Goal: Task Accomplishment & Management: Manage account settings

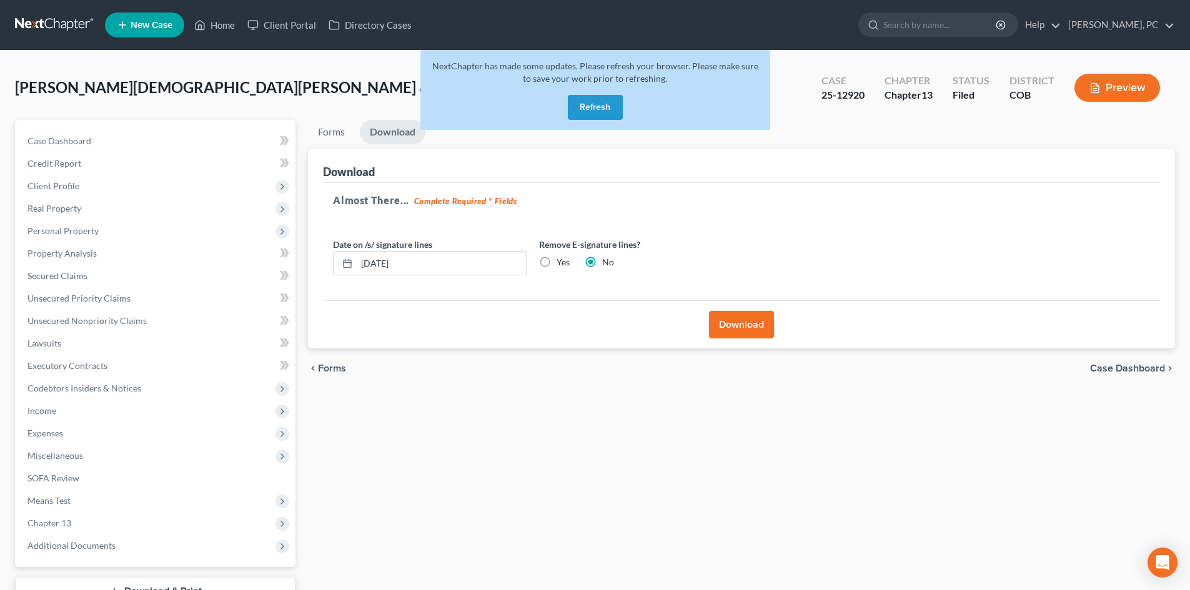
click at [590, 105] on button "Refresh" at bounding box center [595, 107] width 55 height 25
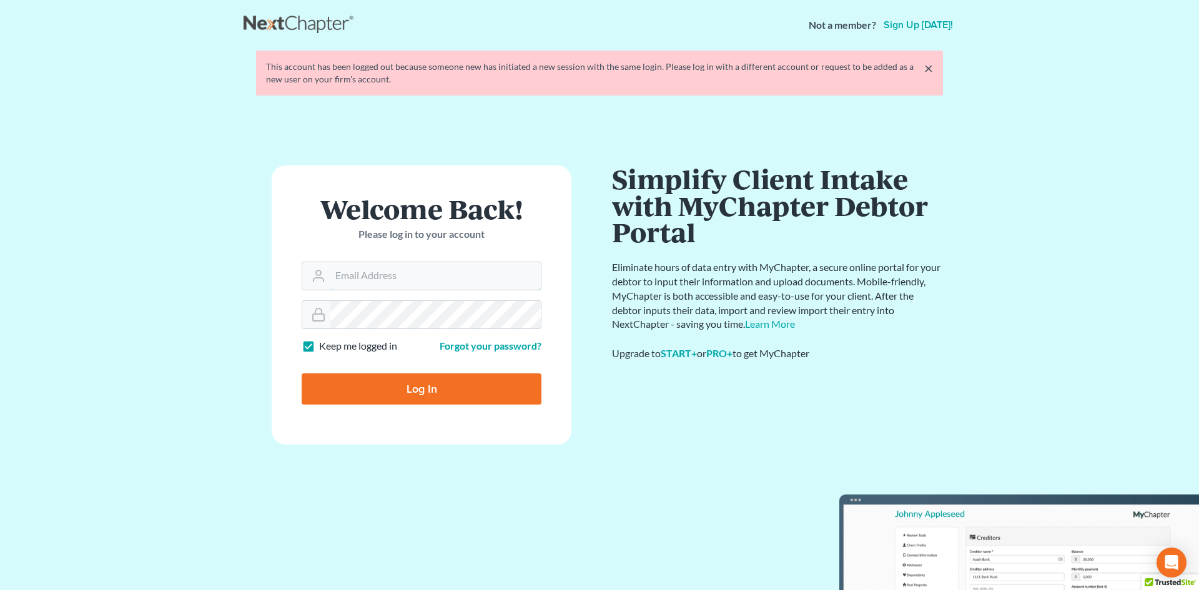
type input "[PERSON_NAME][EMAIL_ADDRESS][DOMAIN_NAME]"
click at [427, 386] on input "Log In" at bounding box center [422, 388] width 240 height 31
type input "Thinking..."
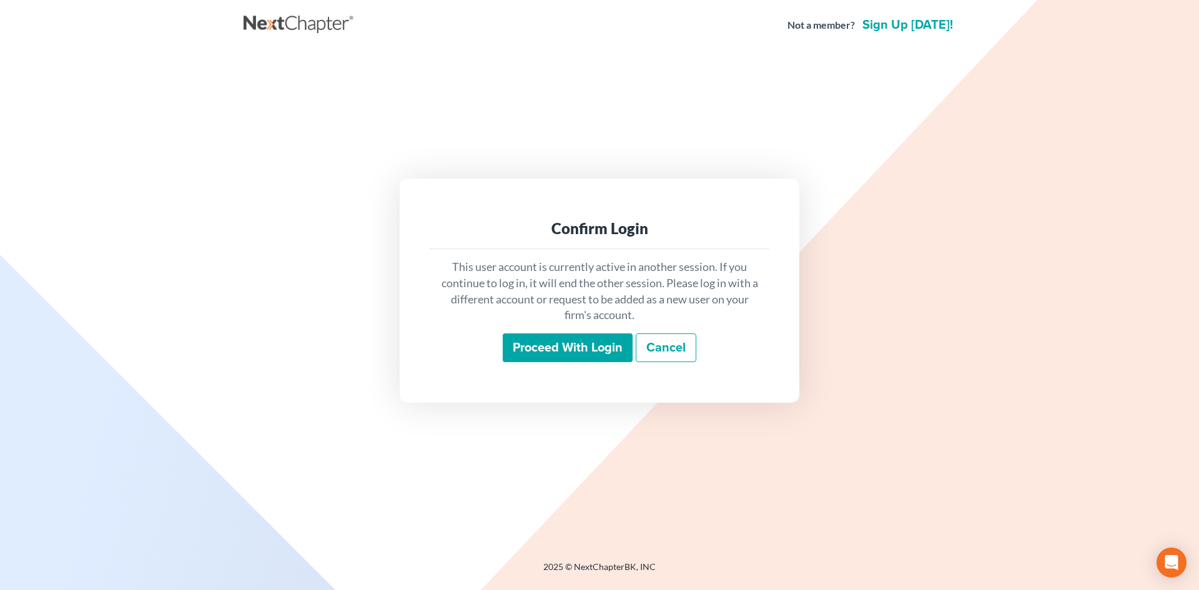
drag, startPoint x: 587, startPoint y: 344, endPoint x: 586, endPoint y: 328, distance: 16.2
click at [587, 344] on input "Proceed with login" at bounding box center [568, 347] width 130 height 29
